Goal: Information Seeking & Learning: Learn about a topic

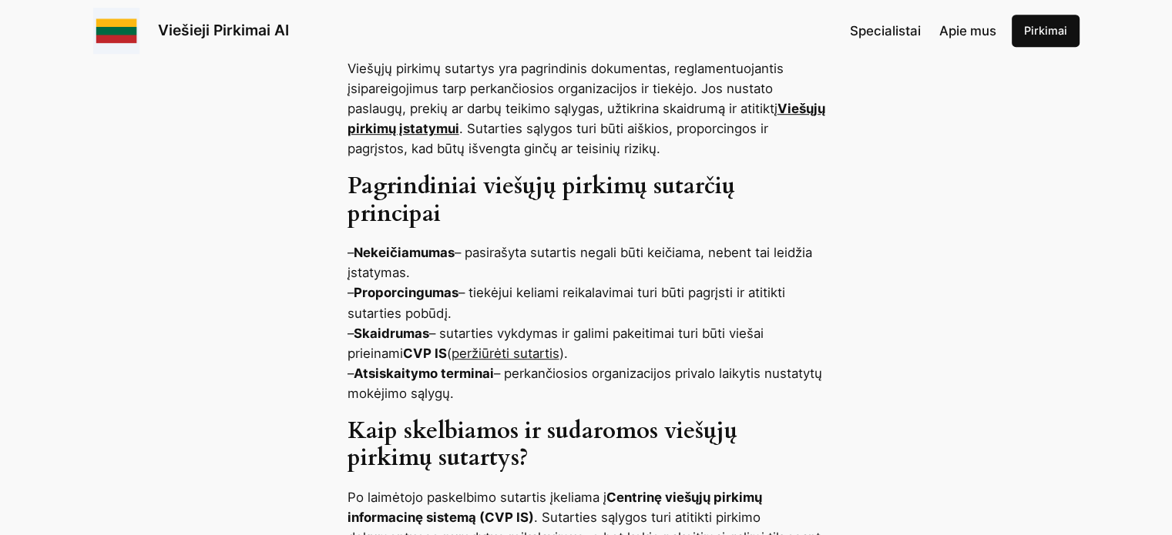
scroll to position [1405, 0]
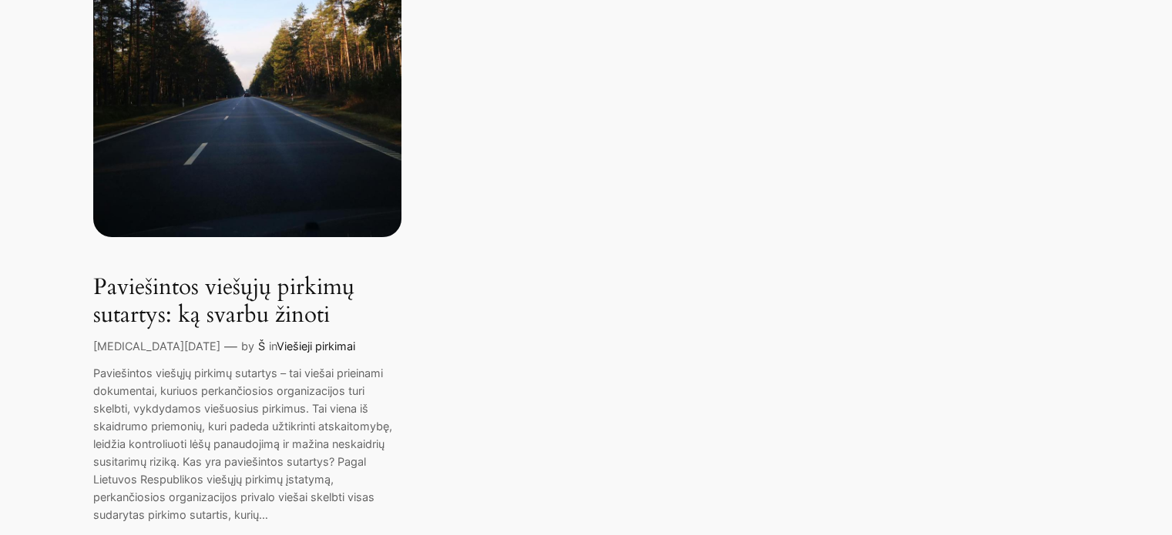
scroll to position [934, 0]
